Goal: Information Seeking & Learning: Learn about a topic

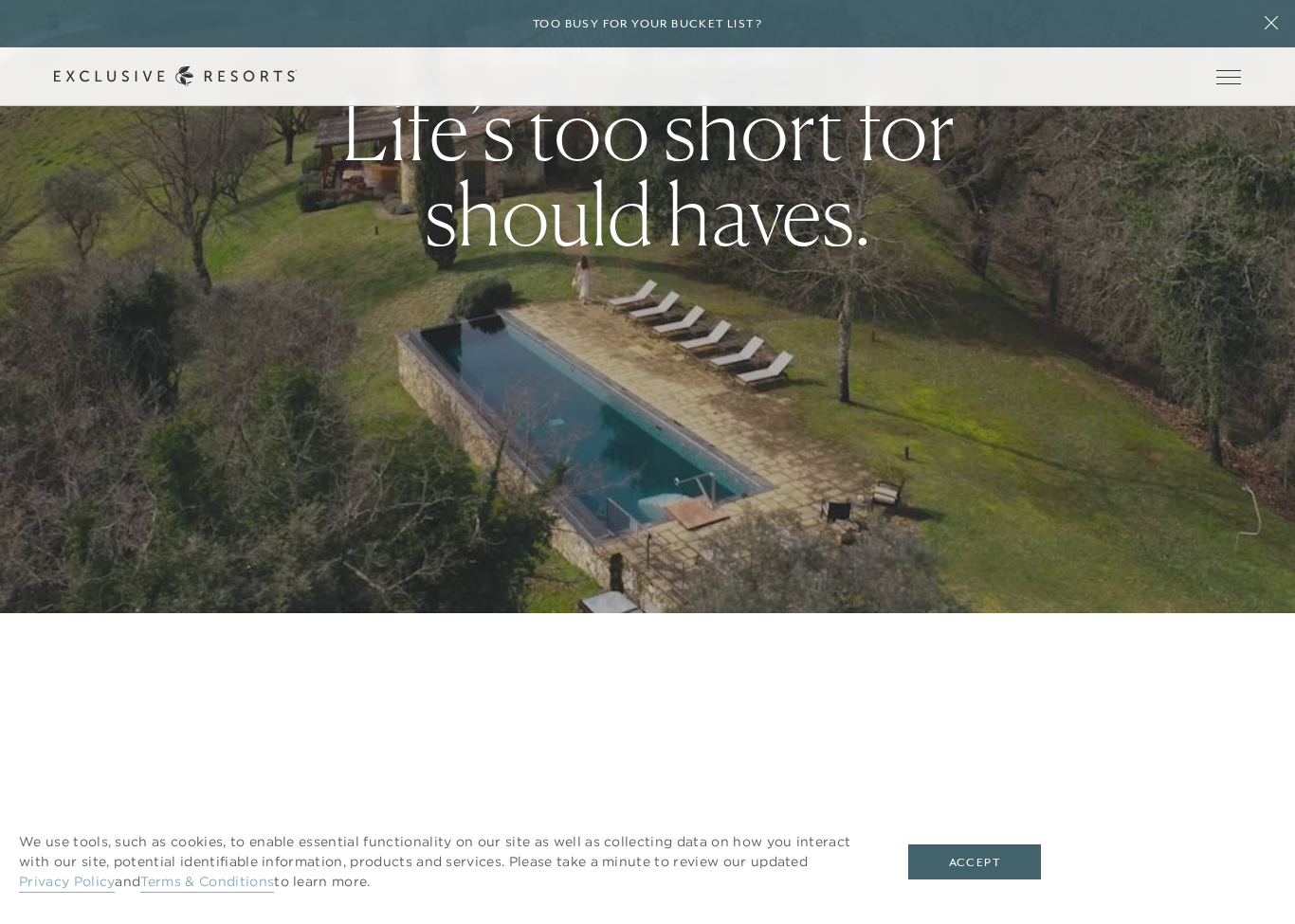
scroll to position [395, 0]
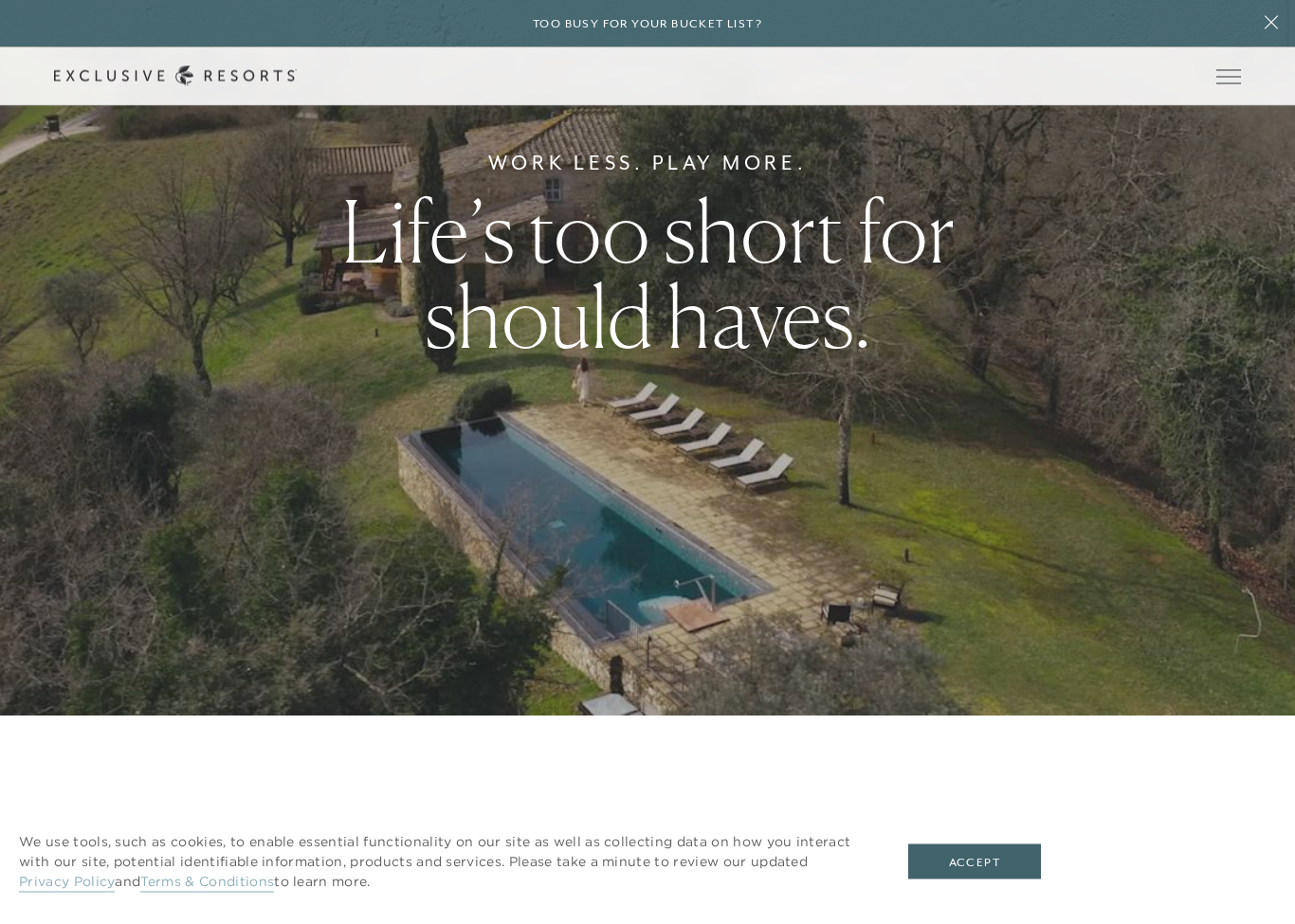
click at [982, 828] on button "Accept" at bounding box center [974, 863] width 132 height 36
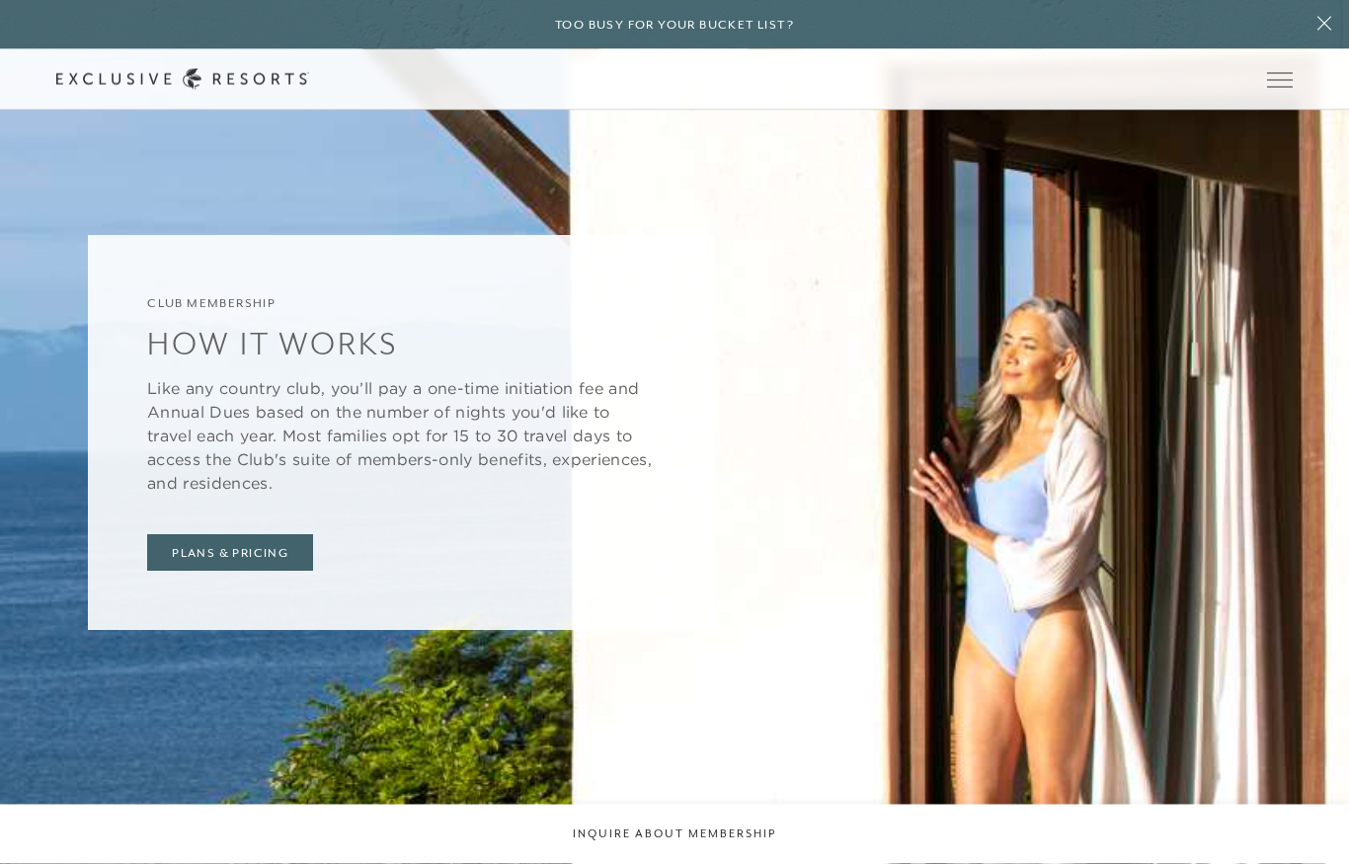
scroll to position [7070, 0]
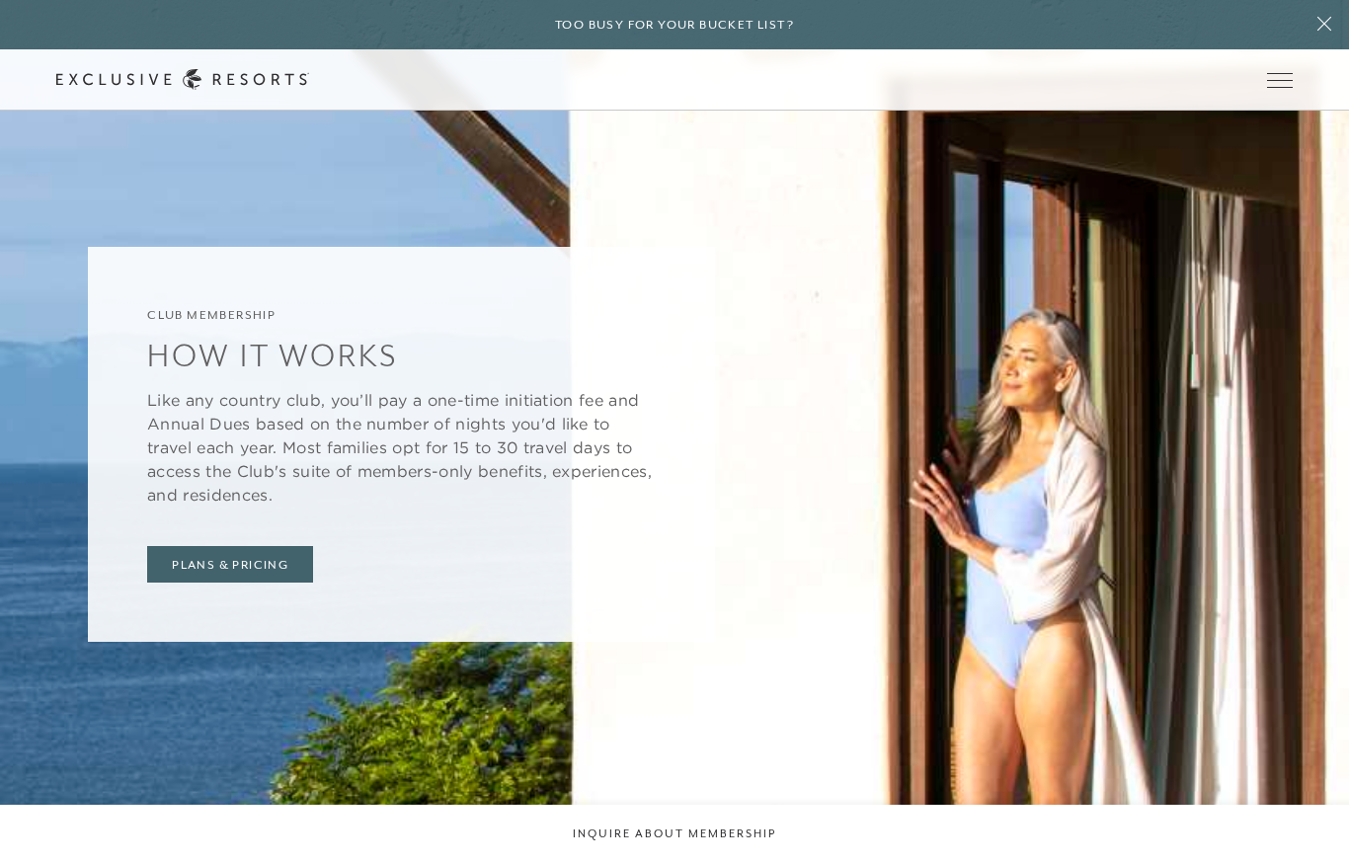
click at [243, 463] on div "Club Membership How It Works Like any country club, you’ll pay a one-time initi…" at bounding box center [401, 445] width 627 height 396
click at [257, 546] on link "Plans & Pricing" at bounding box center [230, 565] width 166 height 38
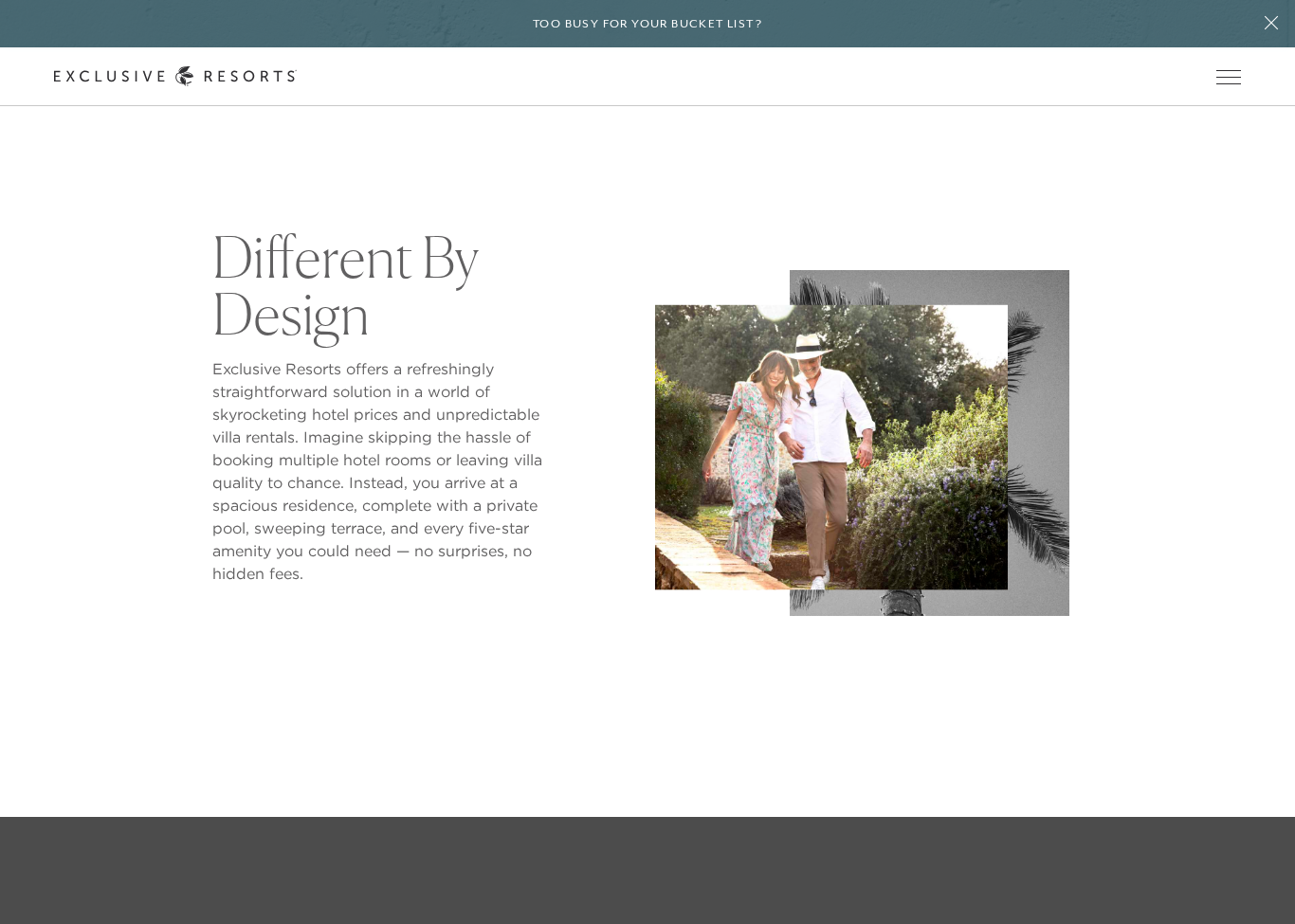
scroll to position [971, 0]
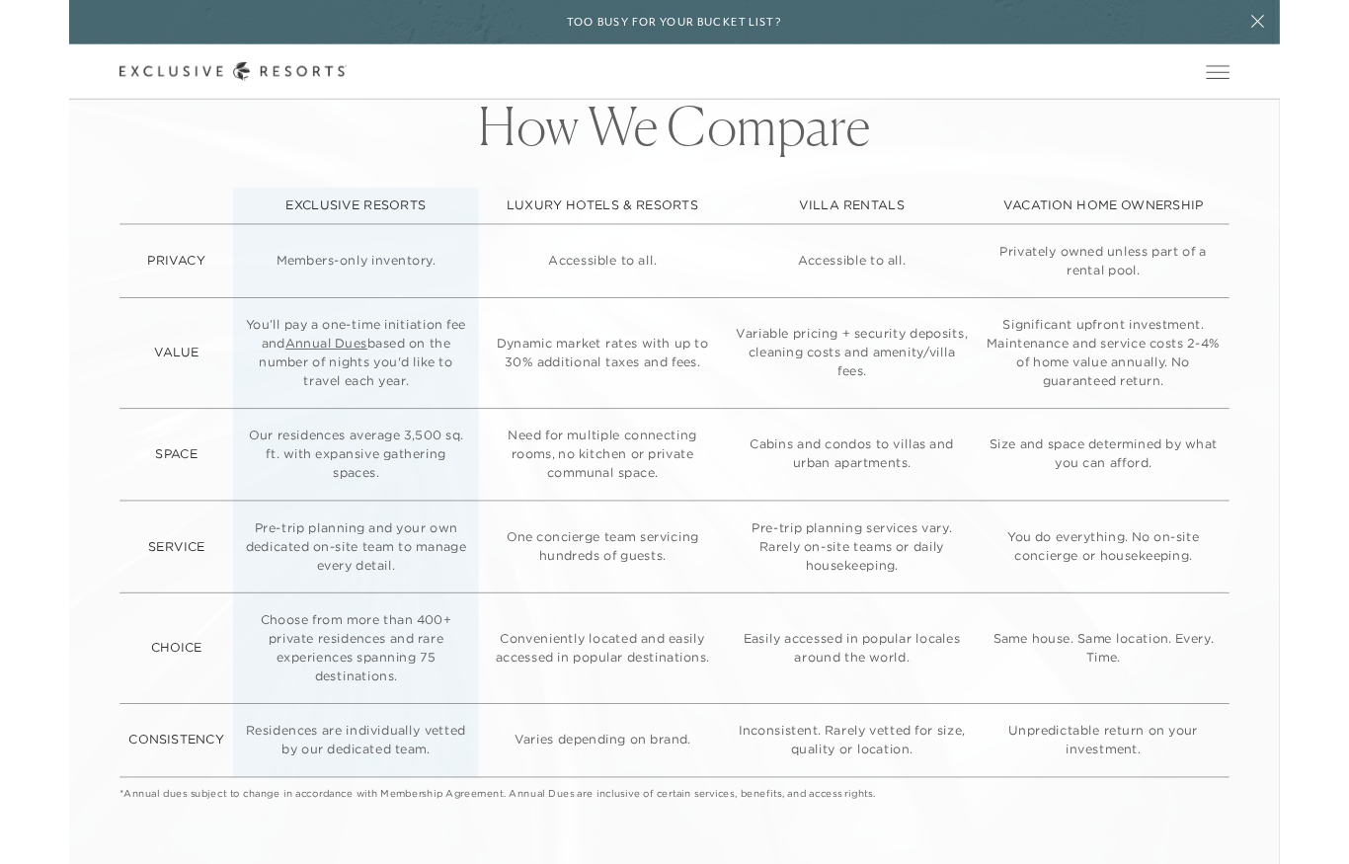
scroll to position [5561, 0]
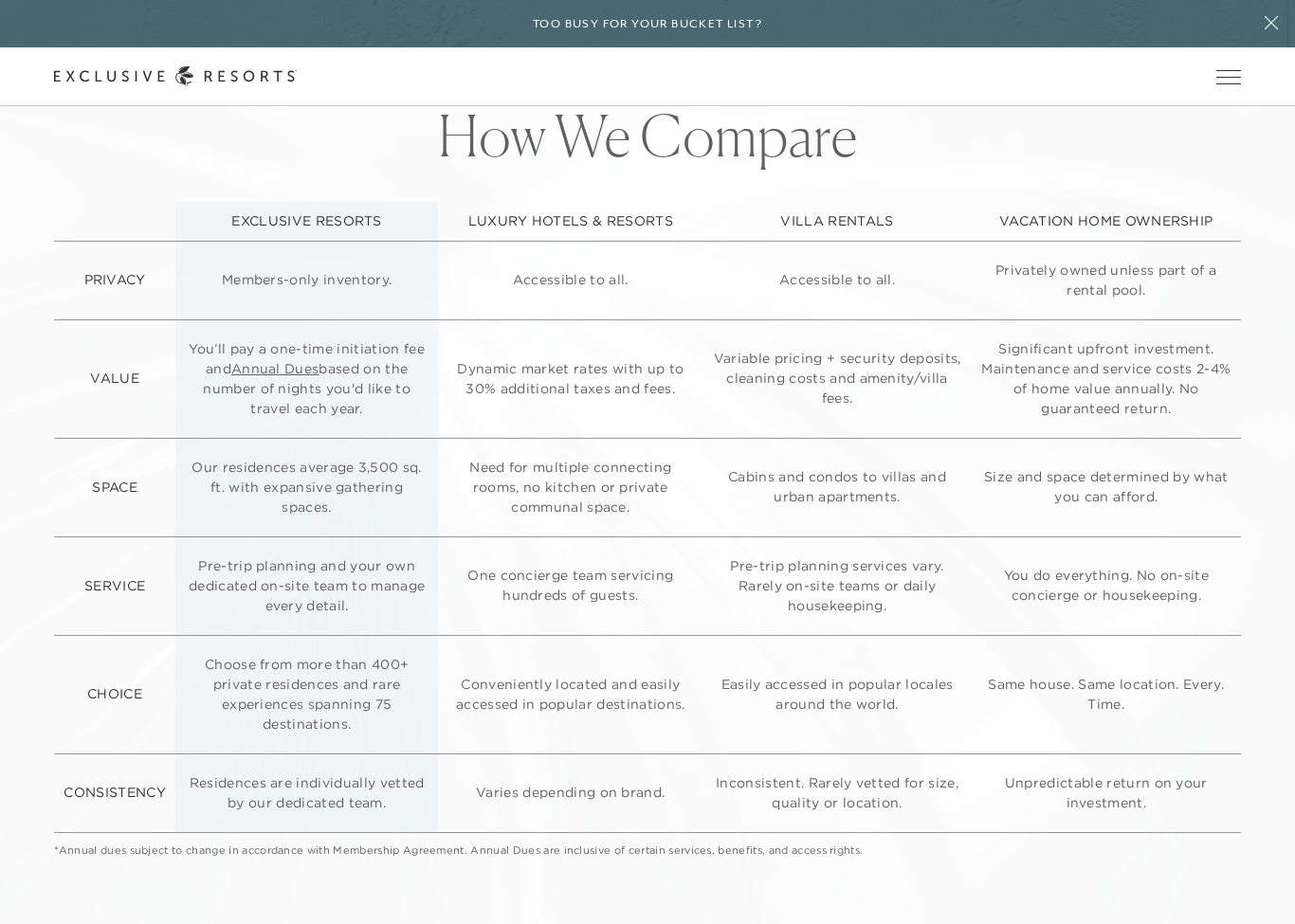
click at [253, 371] on link "Annual Dues" at bounding box center [276, 368] width 88 height 17
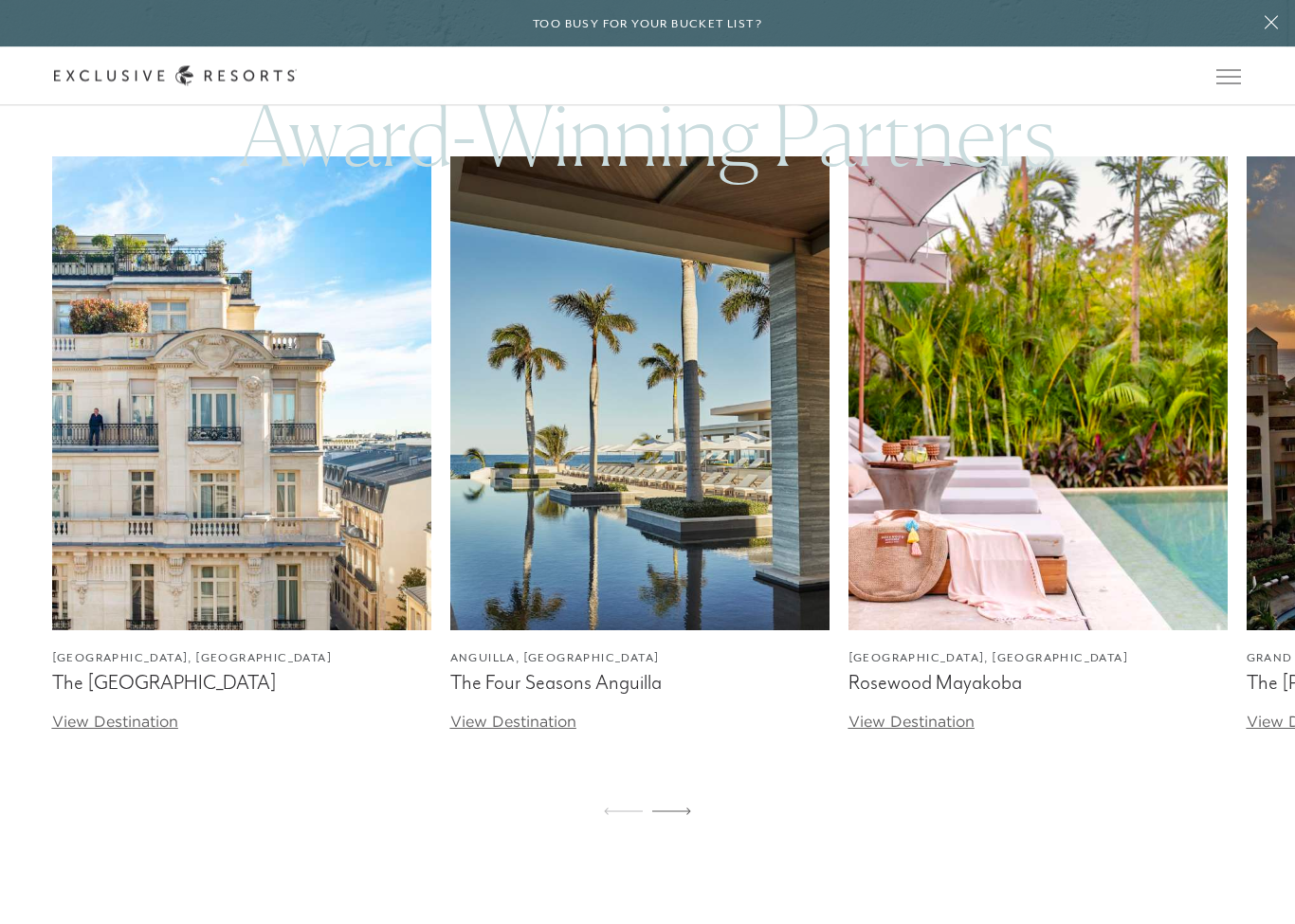
scroll to position [6328, 0]
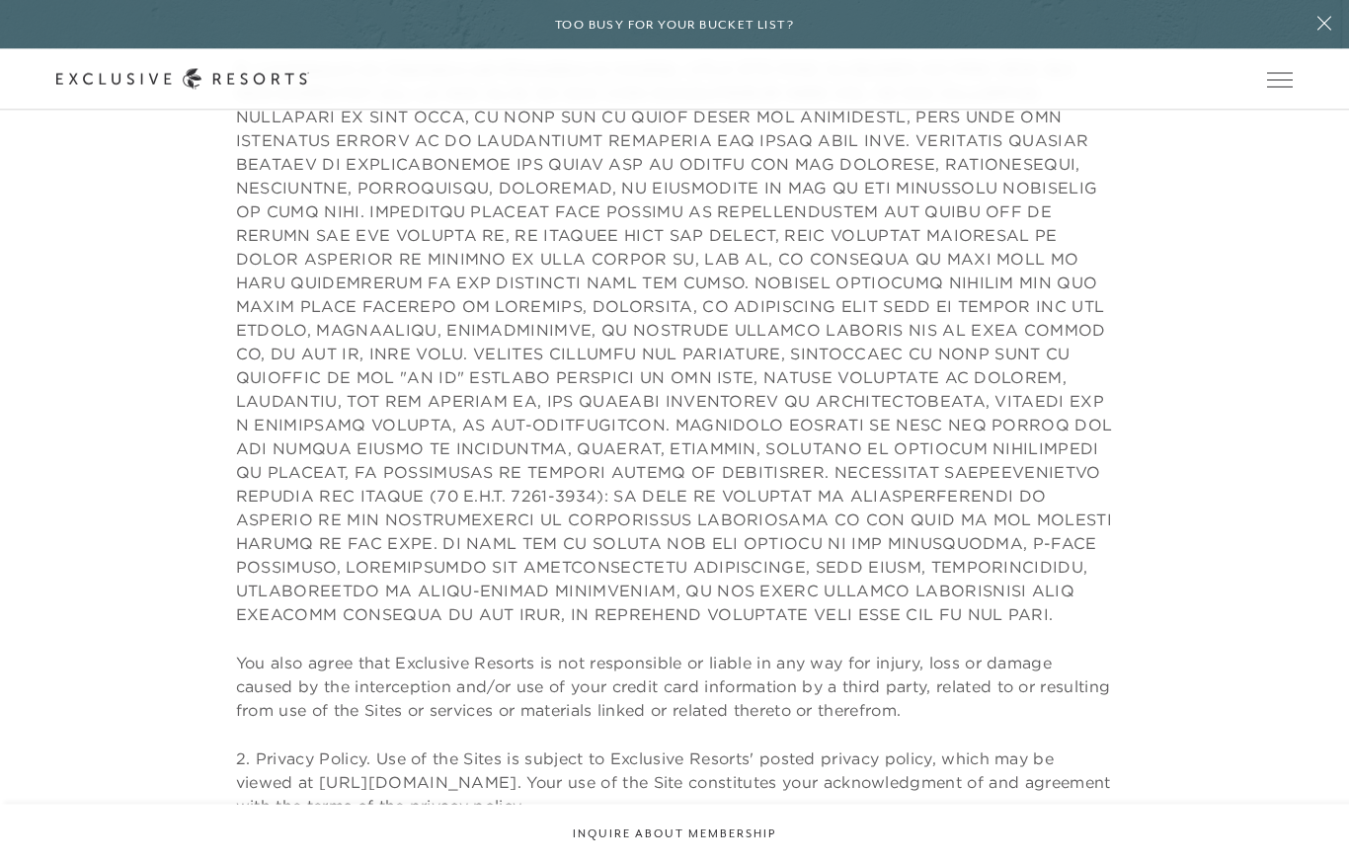
scroll to position [1439, 0]
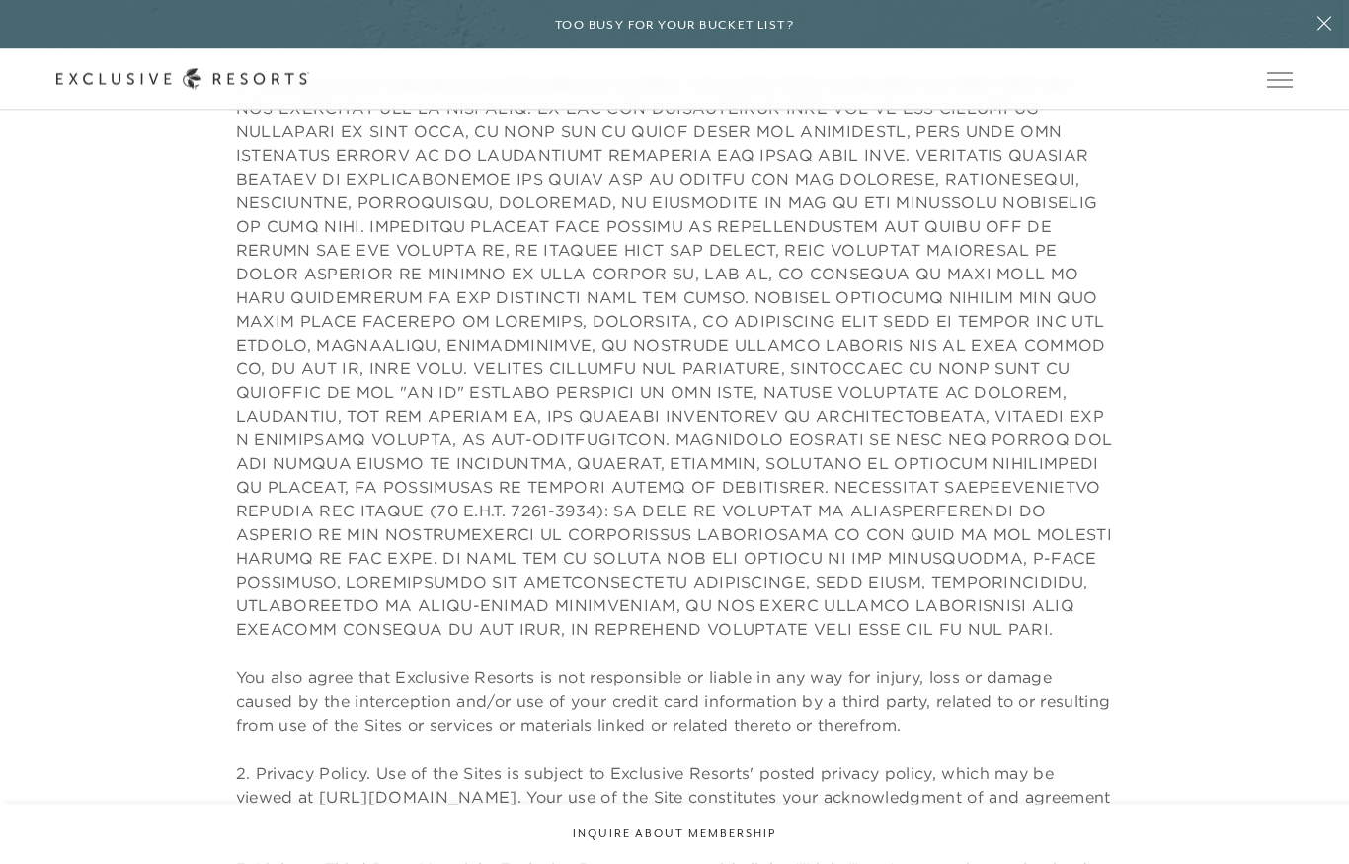
click at [1320, 40] on button at bounding box center [1324, 24] width 49 height 49
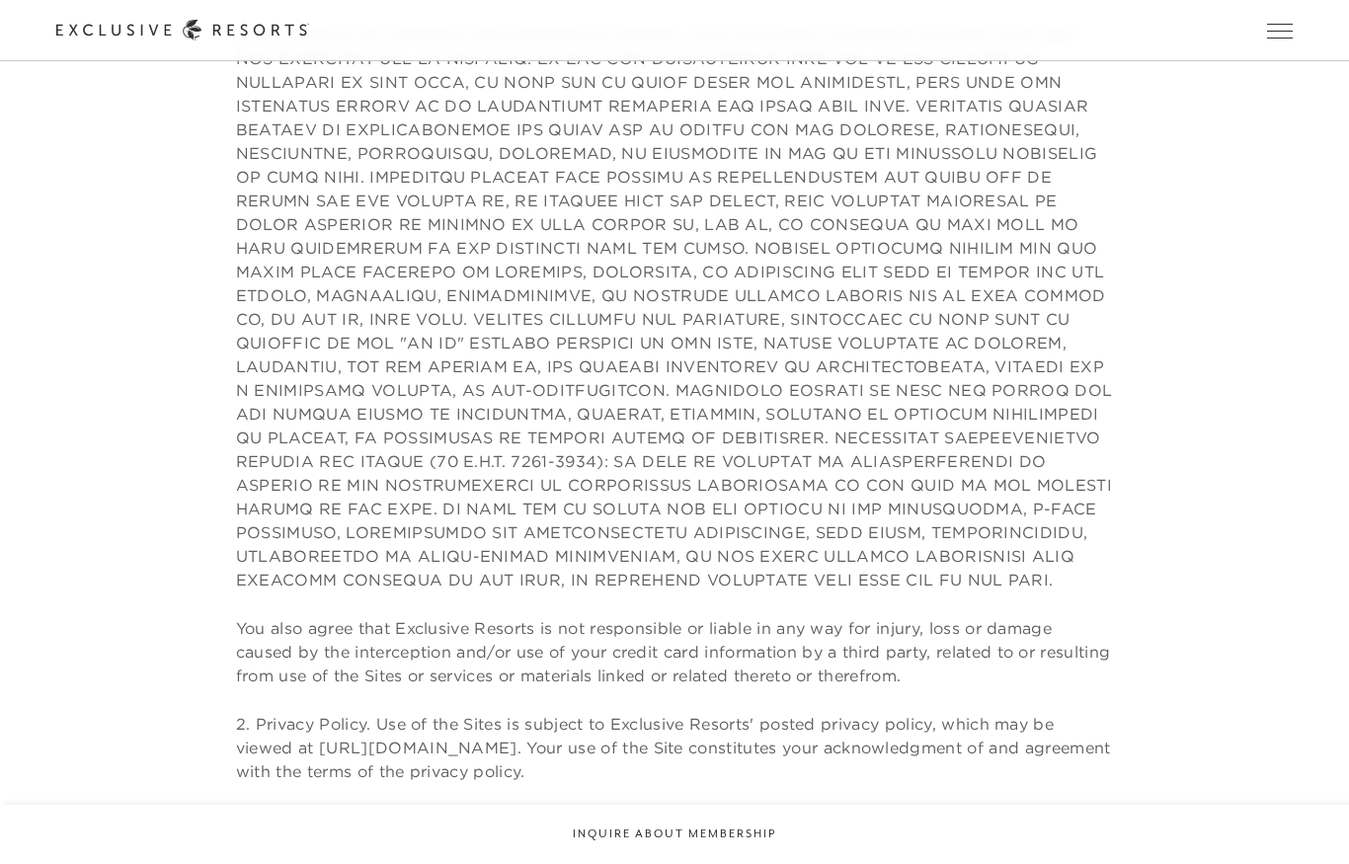
click at [937, 228] on p at bounding box center [674, 307] width 877 height 569
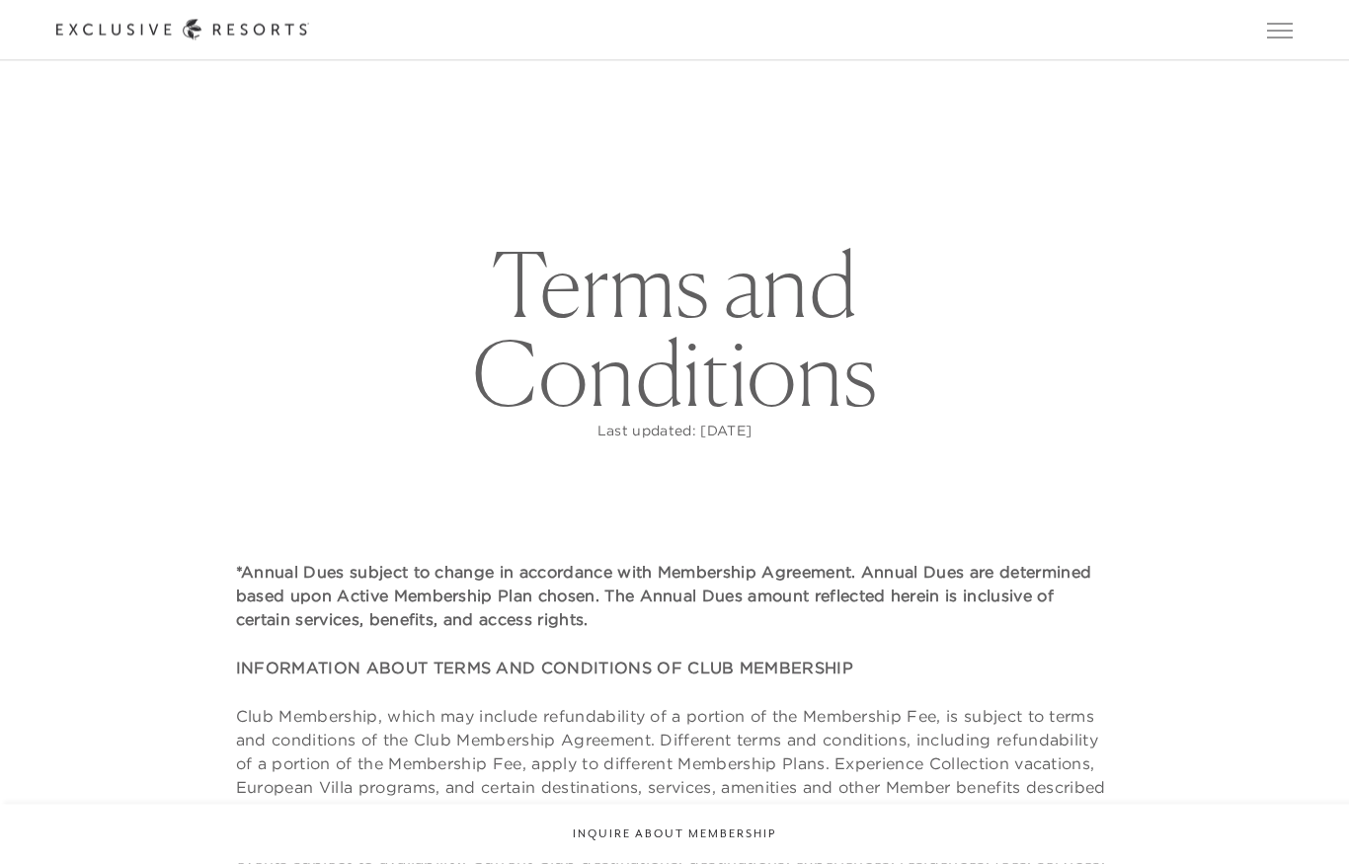
scroll to position [0, 0]
